Goal: Navigation & Orientation: Find specific page/section

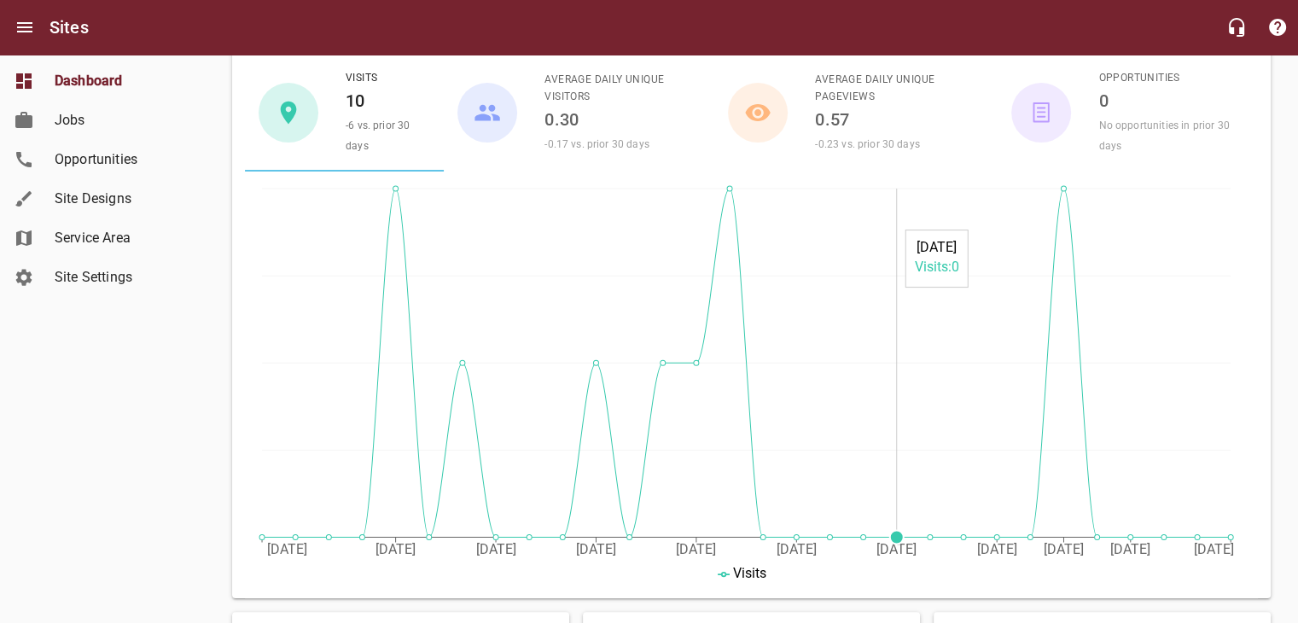
scroll to position [171, 0]
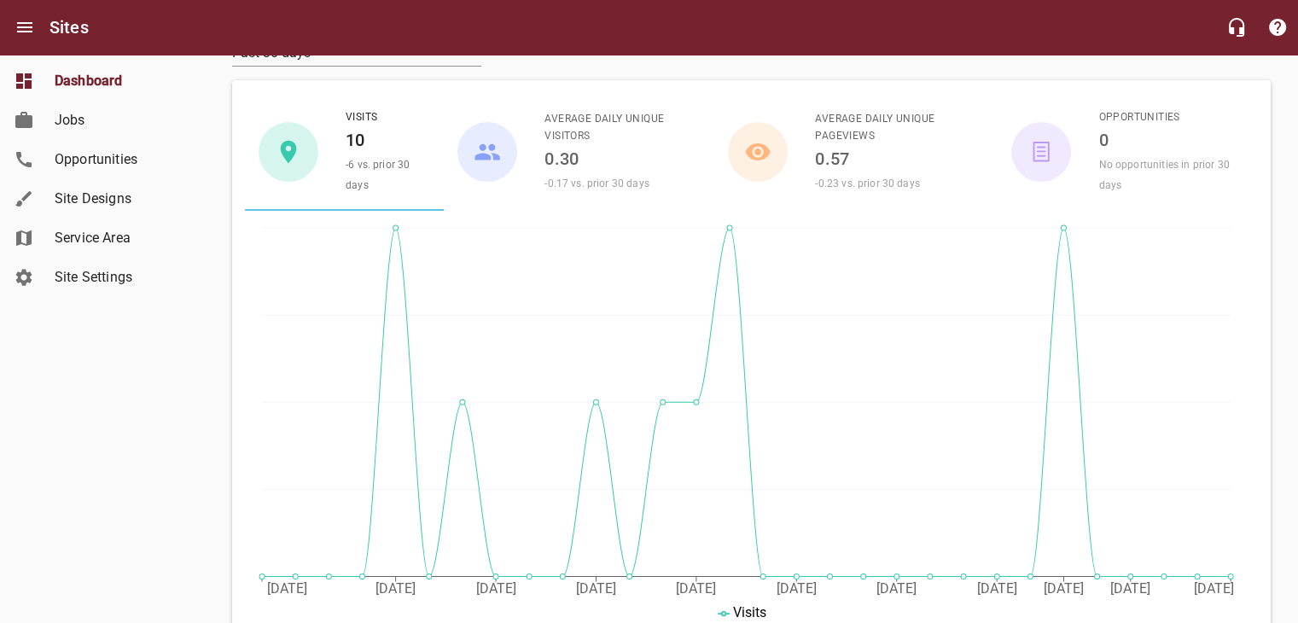
click at [123, 196] on span "Site Designs" at bounding box center [120, 199] width 130 height 20
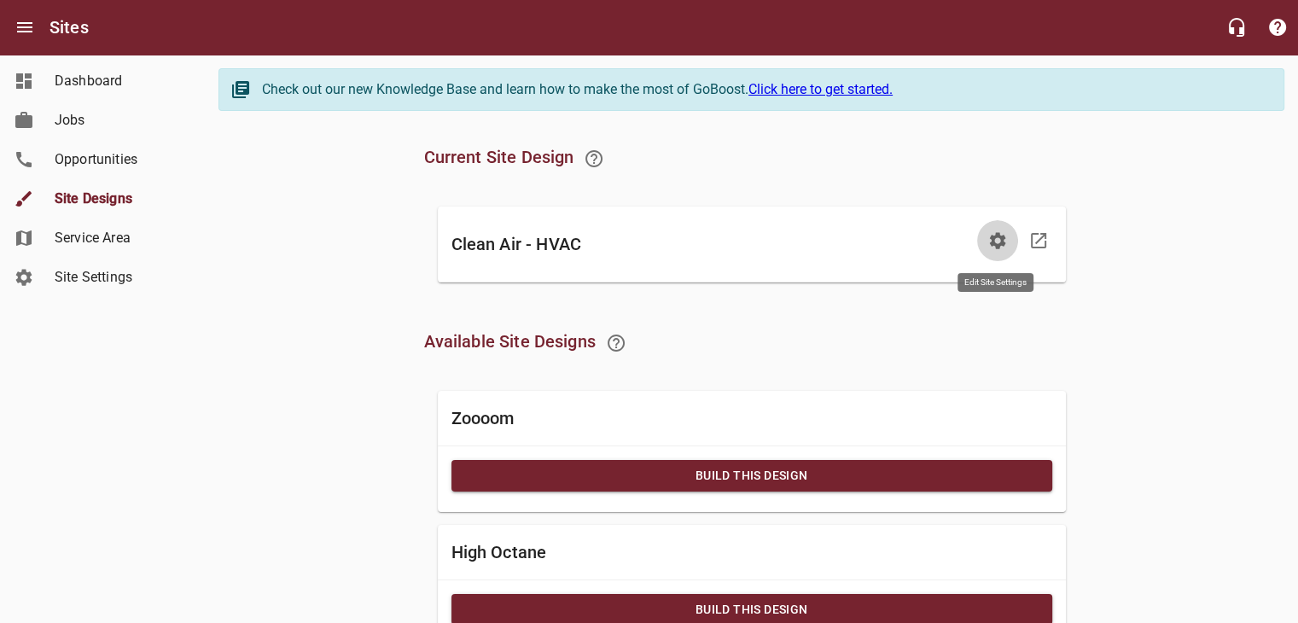
click at [995, 243] on icon "button" at bounding box center [997, 240] width 16 height 16
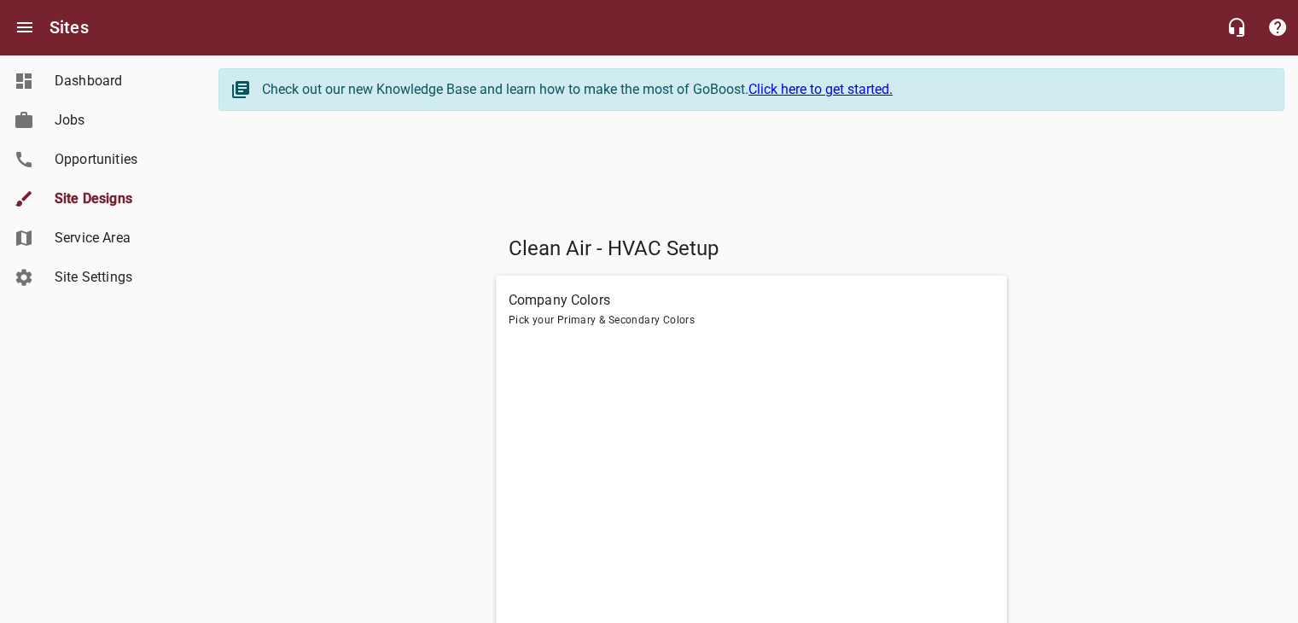
click at [131, 282] on span "Site Settings" at bounding box center [120, 277] width 130 height 20
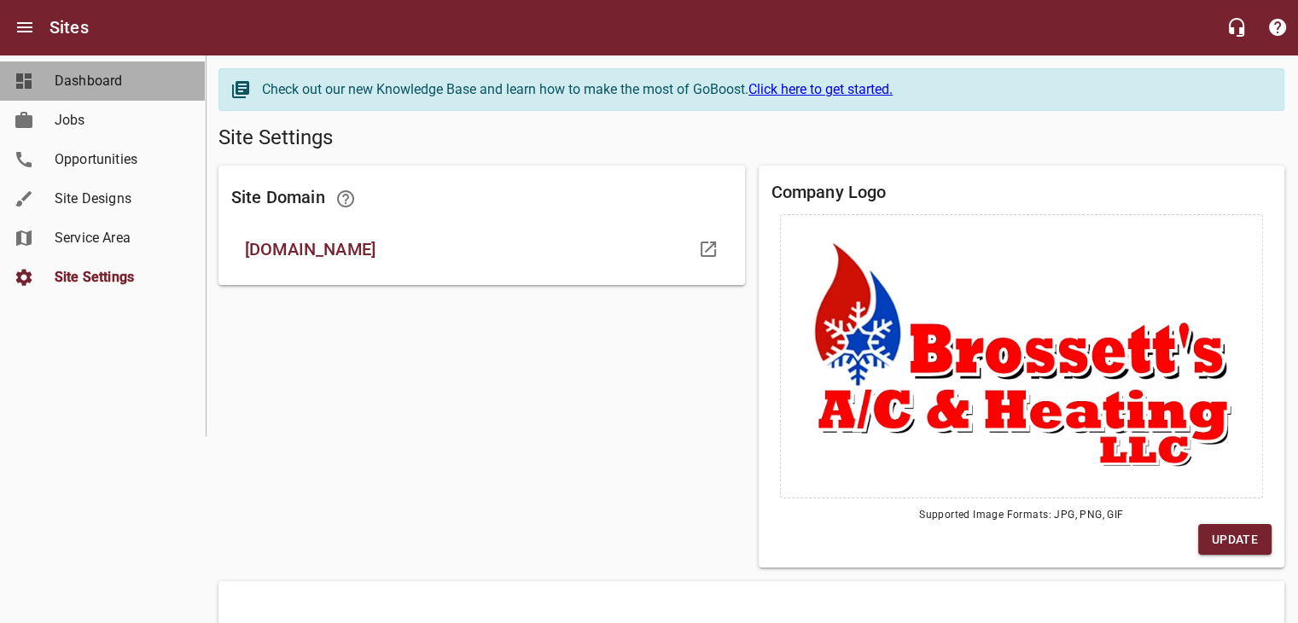
click at [41, 74] on link "Dashboard" at bounding box center [102, 80] width 205 height 39
